Goal: Find specific page/section: Find specific page/section

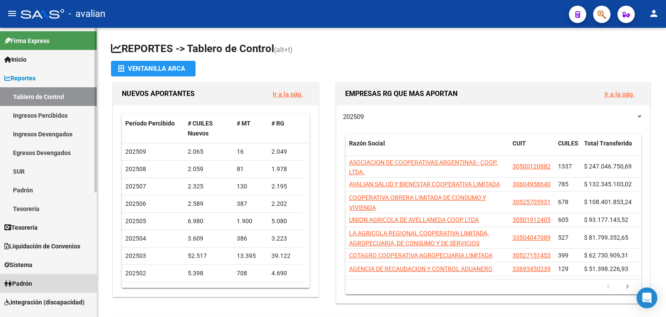
click at [26, 280] on span "Padrón" at bounding box center [18, 283] width 28 height 10
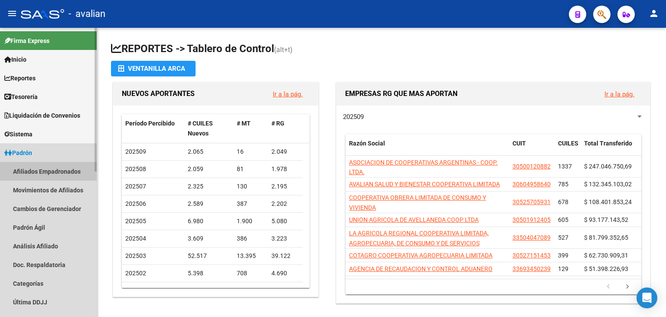
click at [52, 168] on link "Afiliados Empadronados" at bounding box center [48, 171] width 97 height 19
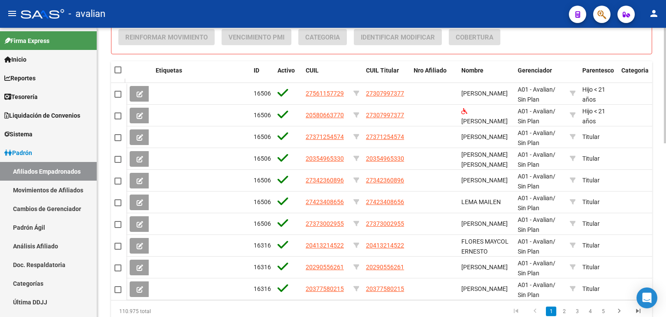
scroll to position [434, 0]
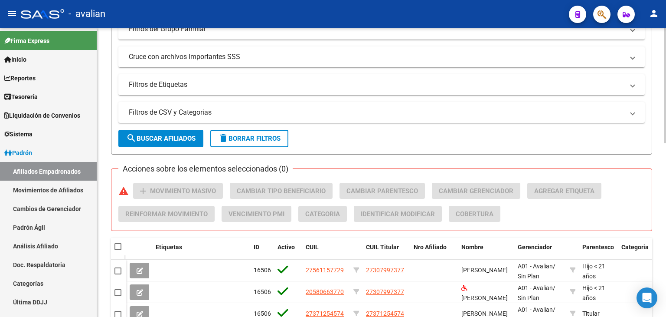
click at [665, 222] on div at bounding box center [665, 174] width 2 height 115
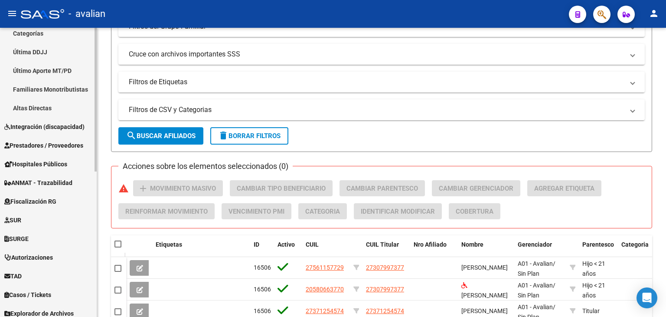
scroll to position [257, 0]
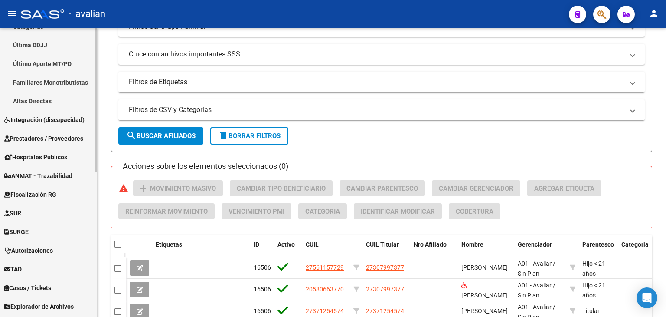
click at [95, 284] on div at bounding box center [96, 227] width 2 height 144
click at [69, 307] on span "Explorador de Archivos" at bounding box center [38, 306] width 69 height 10
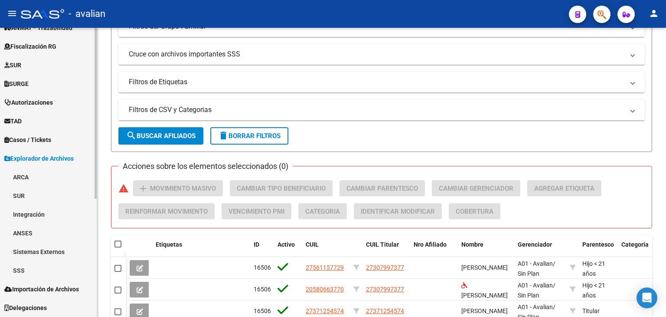
scroll to position [199, 0]
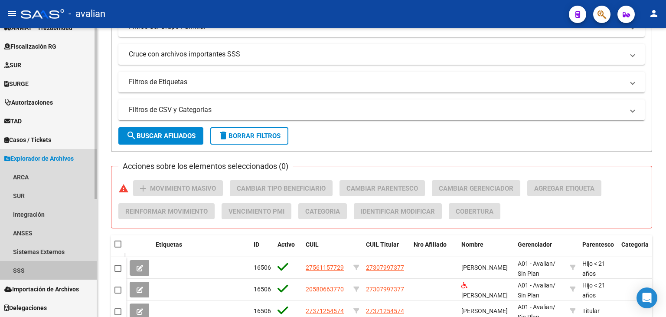
click at [19, 271] on link "SSS" at bounding box center [48, 270] width 97 height 19
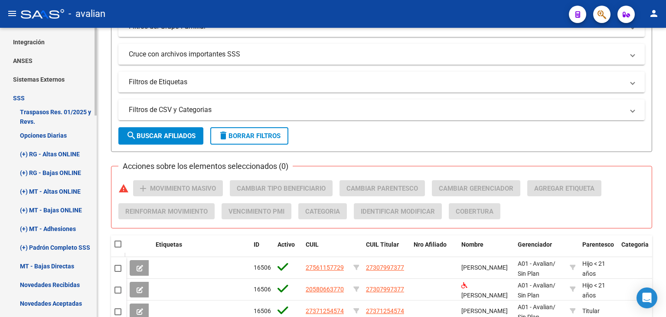
scroll to position [383, 0]
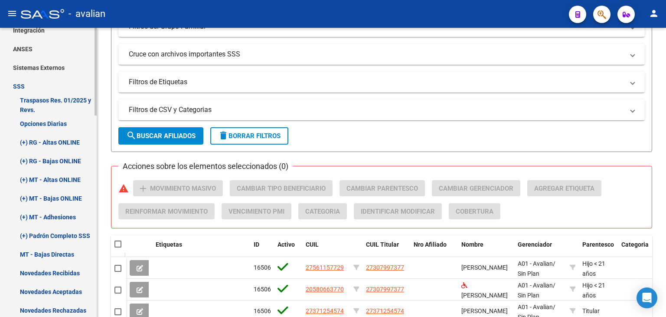
click at [97, 218] on mat-sidenav "Firma Express Inicio Calendario SSS Instructivos Contacto OS Reportes Tablero d…" at bounding box center [48, 172] width 97 height 289
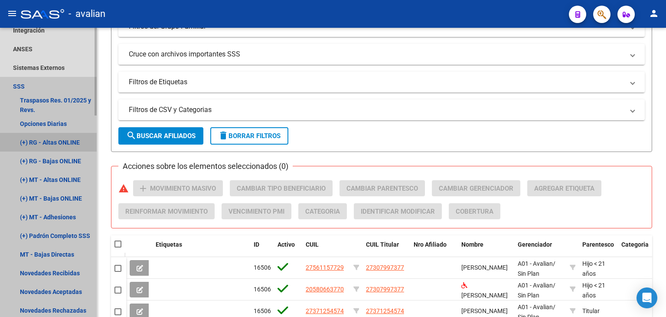
click at [56, 143] on link "(+) RG - Altas ONLINE" at bounding box center [48, 142] width 97 height 19
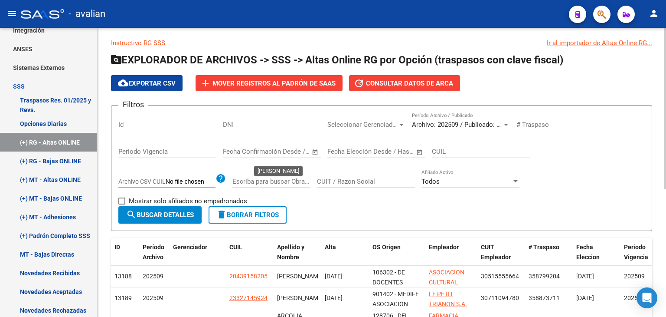
scroll to position [222, 0]
